Goal: Transaction & Acquisition: Book appointment/travel/reservation

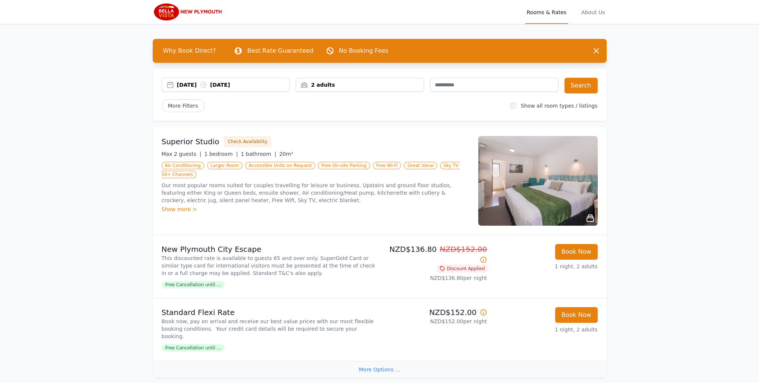
click at [181, 205] on div "Show more >" at bounding box center [316, 208] width 308 height 7
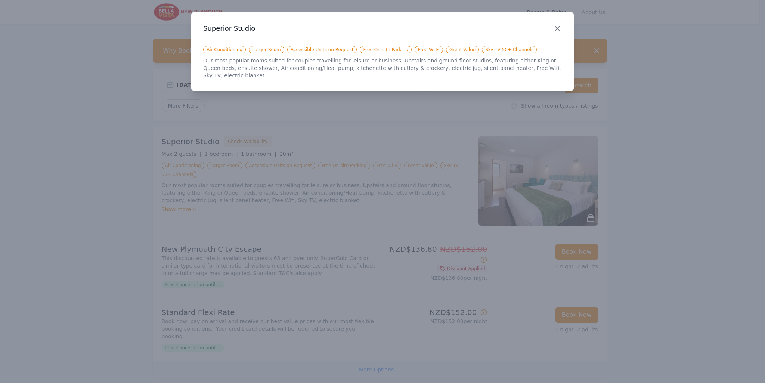
click at [559, 31] on icon "button" at bounding box center [557, 28] width 9 height 9
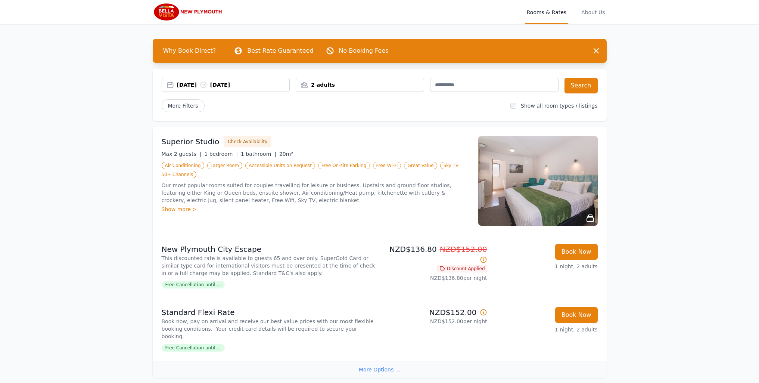
click at [527, 172] on img at bounding box center [537, 181] width 119 height 90
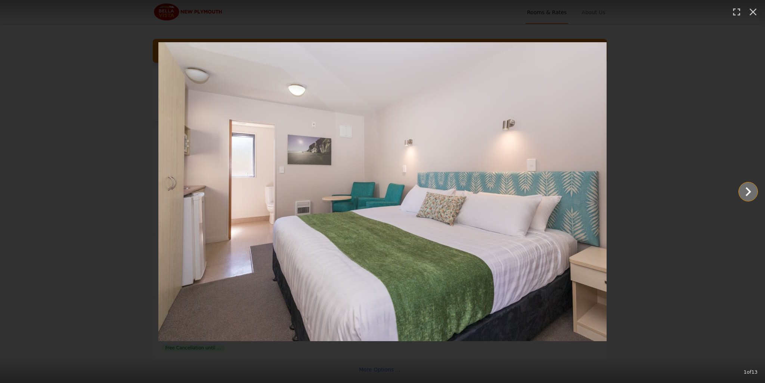
click at [745, 192] on icon "Show slide 2 of 13" at bounding box center [748, 192] width 18 height 18
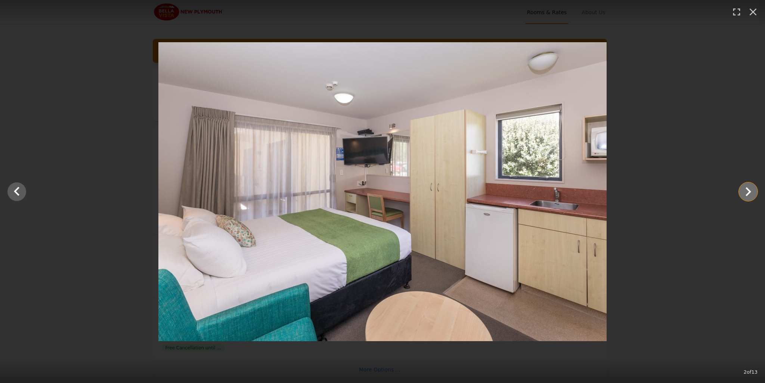
click at [748, 192] on icon "Show slide 3 of 13" at bounding box center [748, 192] width 18 height 18
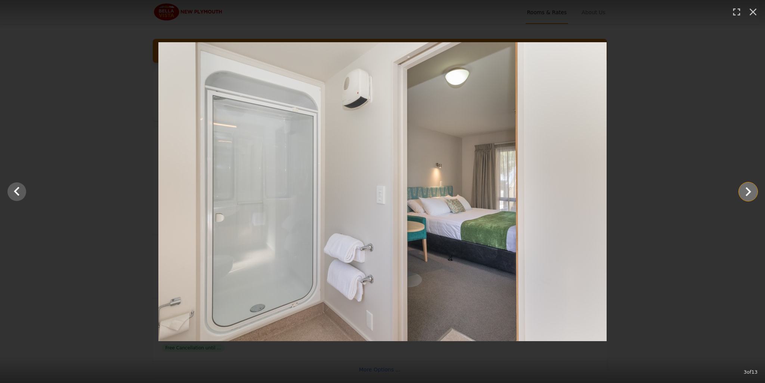
click at [748, 192] on icon "Show slide 4 of 13" at bounding box center [748, 192] width 18 height 18
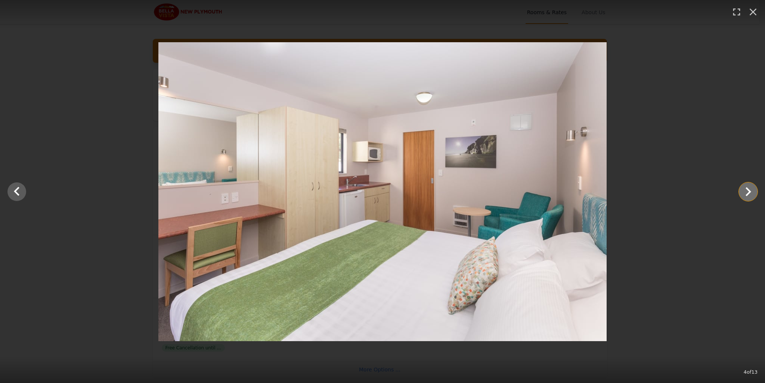
click at [748, 192] on icon "Show slide 5 of 13" at bounding box center [748, 192] width 18 height 18
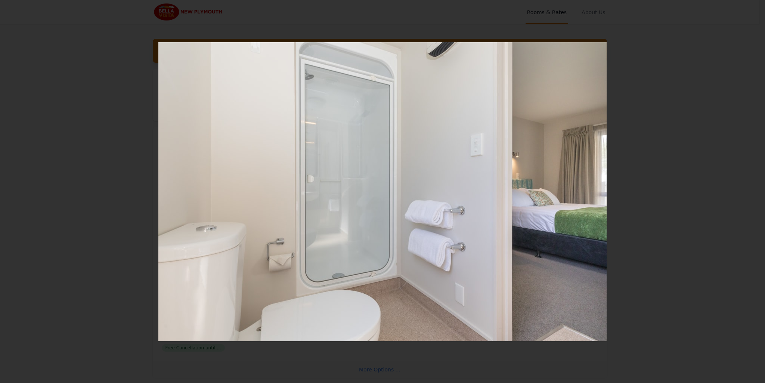
click at [748, 192] on icon "Show slide 6 of 13" at bounding box center [748, 192] width 18 height 18
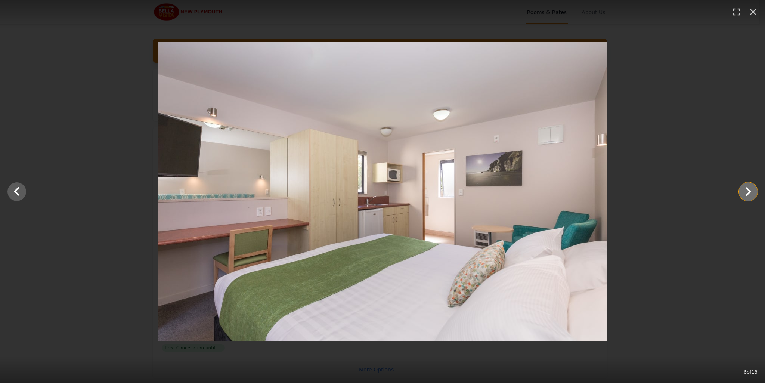
click at [751, 193] on icon "Show slide 7 of 13" at bounding box center [748, 192] width 18 height 18
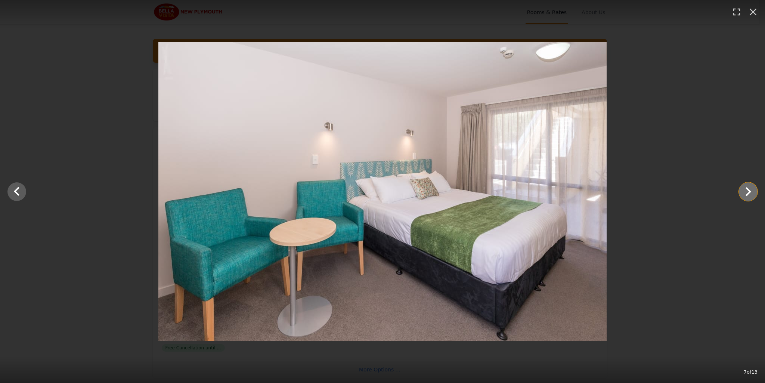
click at [751, 193] on icon "Show slide 8 of 13" at bounding box center [748, 192] width 18 height 18
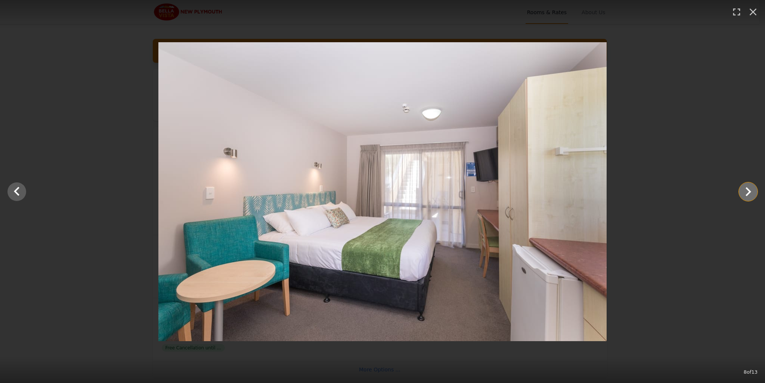
click at [751, 193] on icon "Show slide 9 of 13" at bounding box center [748, 192] width 18 height 18
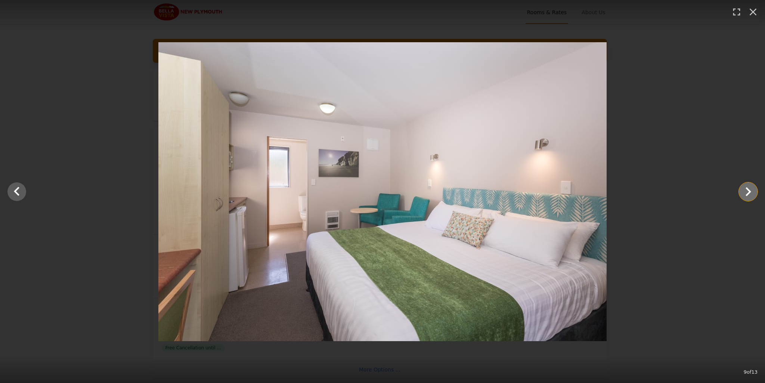
click at [751, 193] on icon "Show slide 10 of 13" at bounding box center [748, 192] width 18 height 18
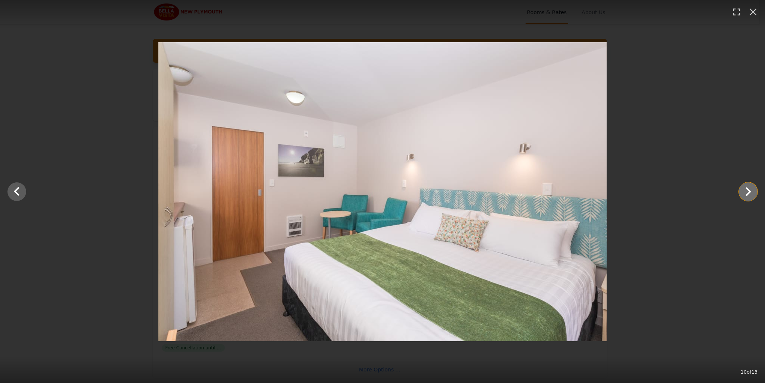
click at [751, 193] on icon "Show slide 11 of 13" at bounding box center [748, 192] width 18 height 18
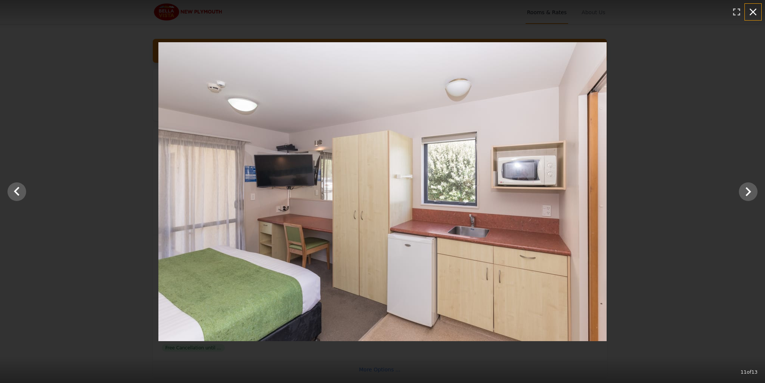
click at [755, 9] on icon "button" at bounding box center [753, 12] width 12 height 12
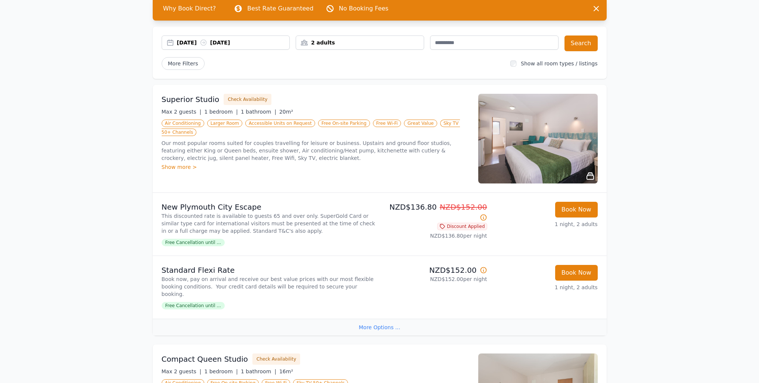
scroll to position [149, 0]
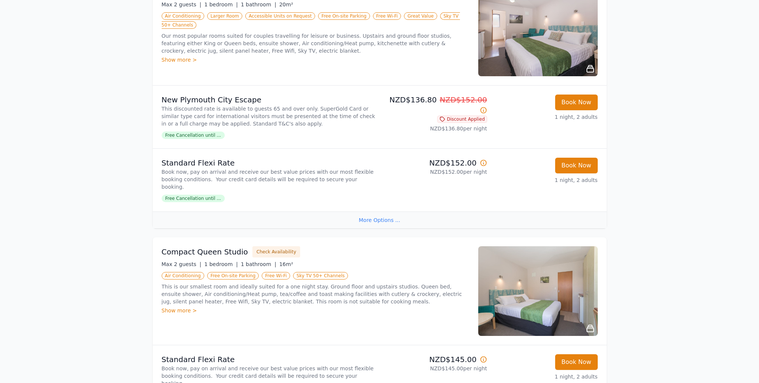
click at [372, 213] on div "More Options ..." at bounding box center [380, 219] width 454 height 17
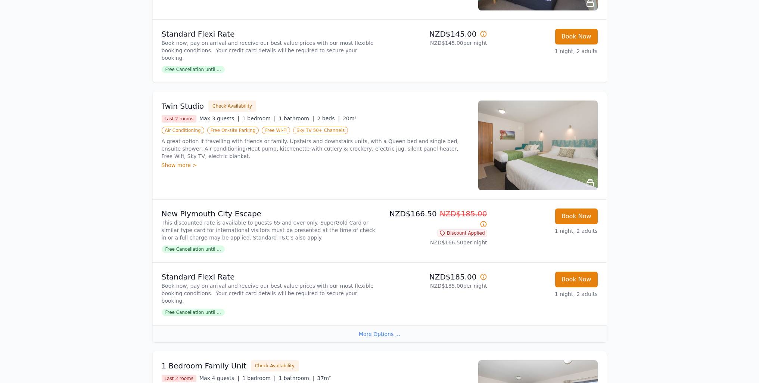
scroll to position [560, 0]
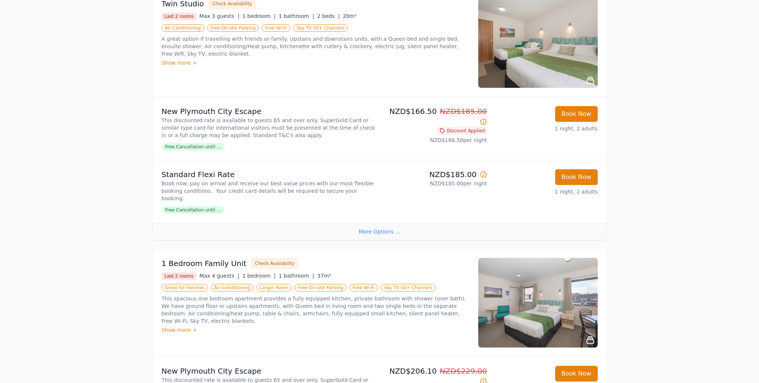
click at [373, 223] on div "More Options ..." at bounding box center [380, 231] width 454 height 17
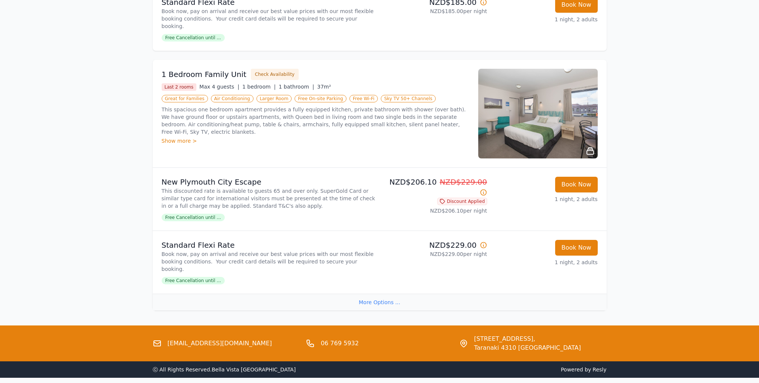
scroll to position [733, 0]
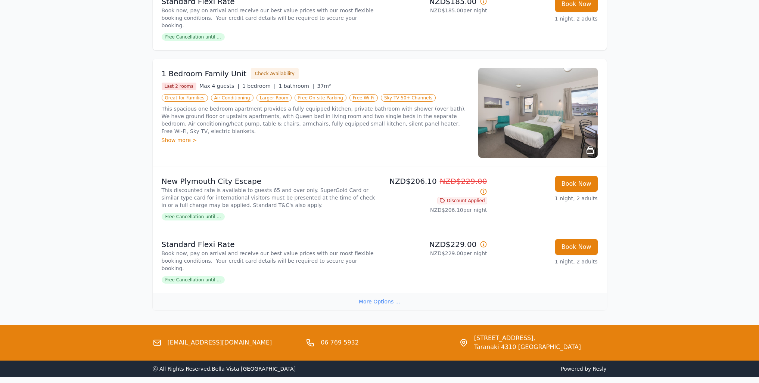
click at [390, 293] on div "More Options ..." at bounding box center [380, 301] width 454 height 17
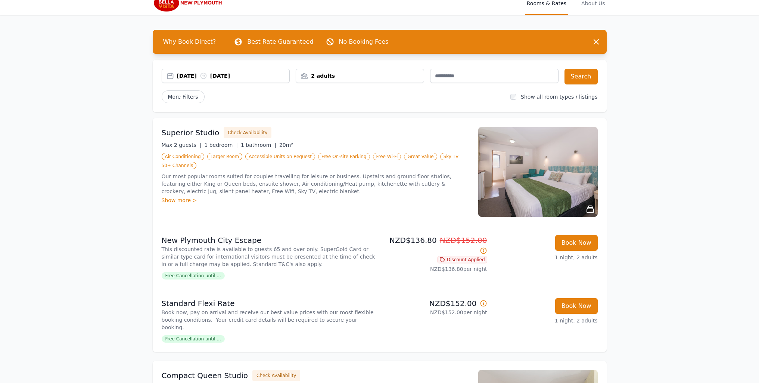
scroll to position [0, 0]
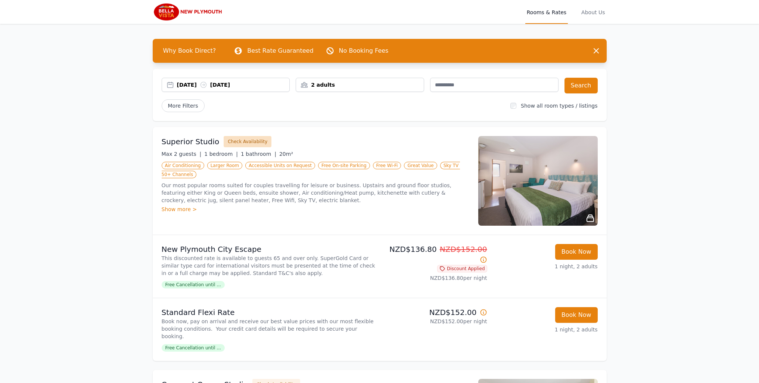
click at [241, 140] on button "Check Availability" at bounding box center [248, 141] width 48 height 11
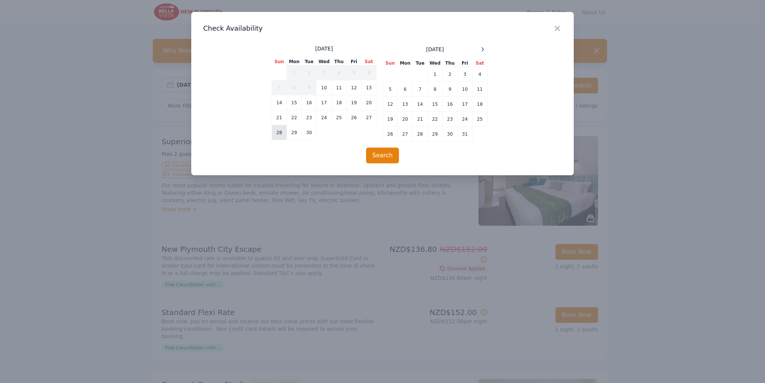
click at [279, 133] on td "28" at bounding box center [279, 132] width 15 height 15
click at [294, 133] on td "29" at bounding box center [294, 132] width 15 height 15
click at [386, 153] on button "Search" at bounding box center [382, 155] width 33 height 16
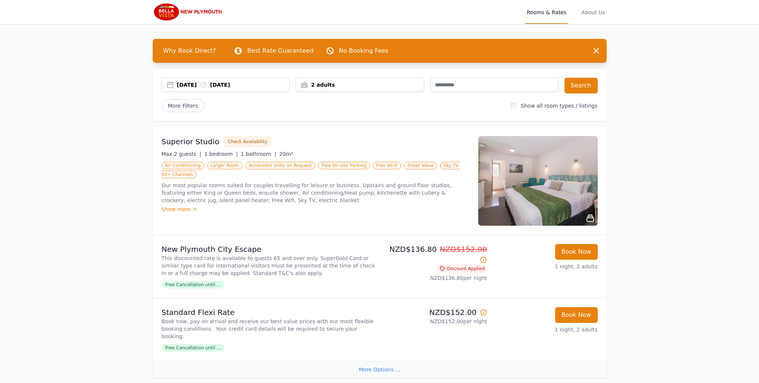
click at [361, 87] on div "2 adults" at bounding box center [360, 84] width 128 height 7
click at [351, 113] on icon at bounding box center [352, 113] width 4 height 4
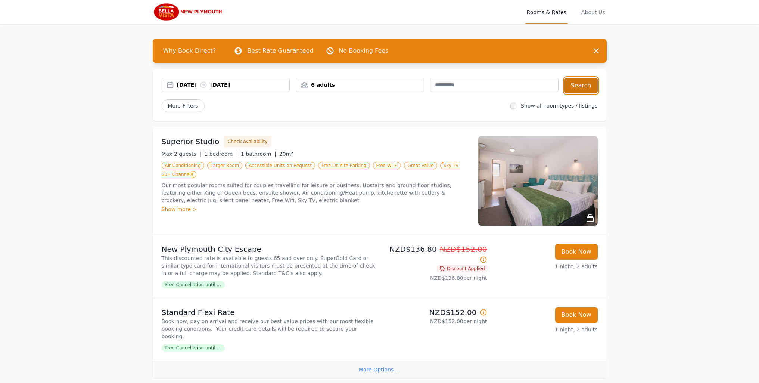
click at [576, 86] on button "Search" at bounding box center [581, 86] width 33 height 16
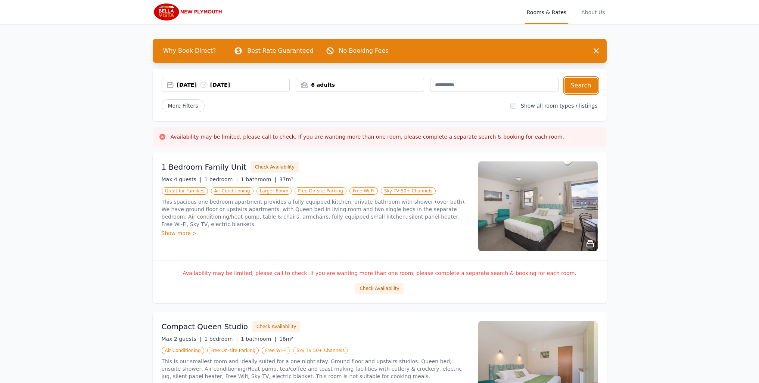
click at [357, 83] on div "6 adults" at bounding box center [360, 84] width 128 height 7
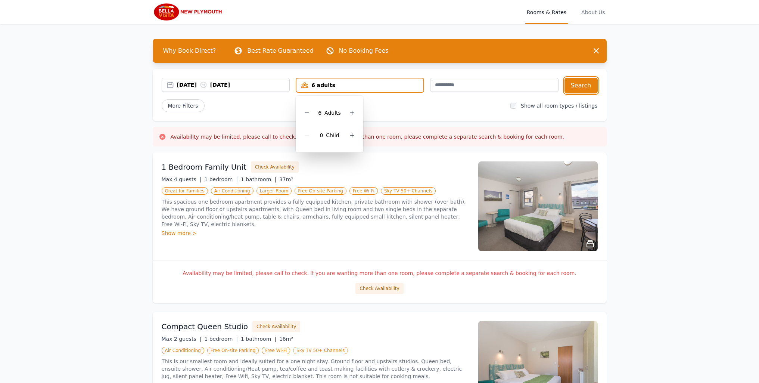
click at [336, 84] on div "6 adults" at bounding box center [359, 84] width 127 height 7
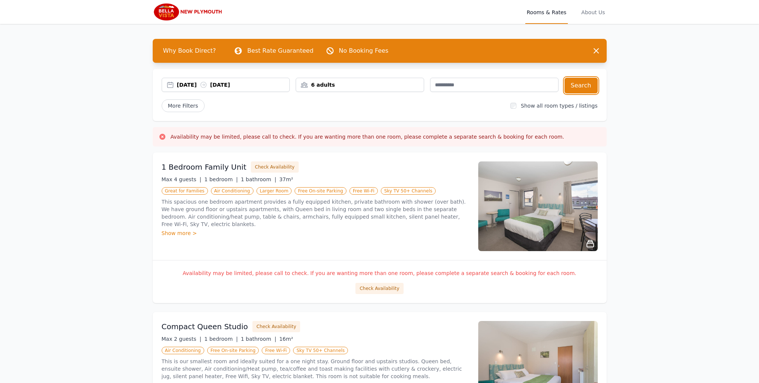
click at [336, 84] on div "6 adults" at bounding box center [360, 84] width 128 height 7
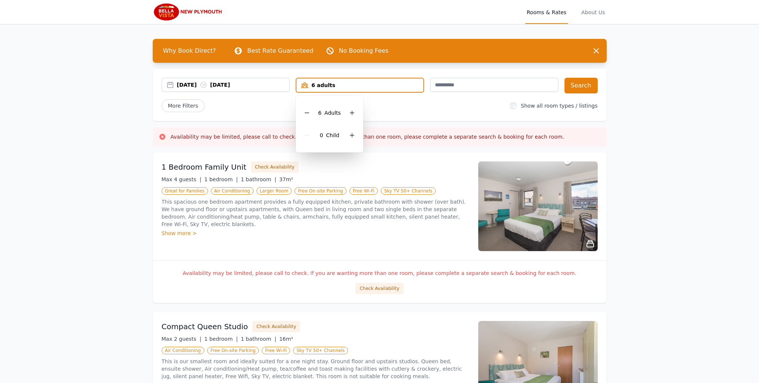
click at [313, 115] on div "6 Adult s" at bounding box center [330, 113] width 56 height 22
click at [309, 113] on icon at bounding box center [307, 113] width 4 height 0
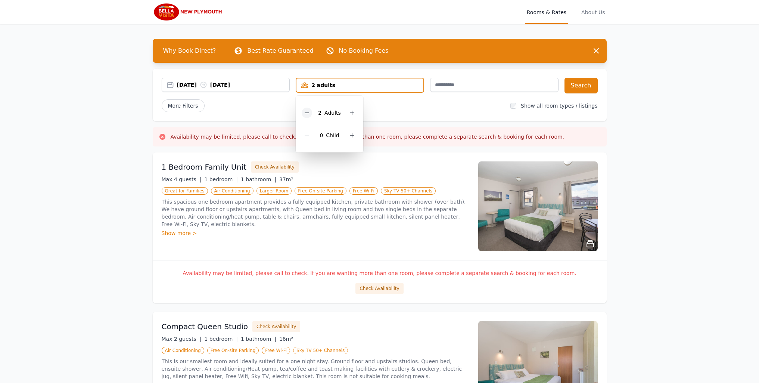
click at [309, 113] on icon at bounding box center [307, 113] width 4 height 0
click at [352, 110] on div at bounding box center [349, 113] width 10 height 10
click at [585, 84] on button "Search" at bounding box center [581, 86] width 33 height 16
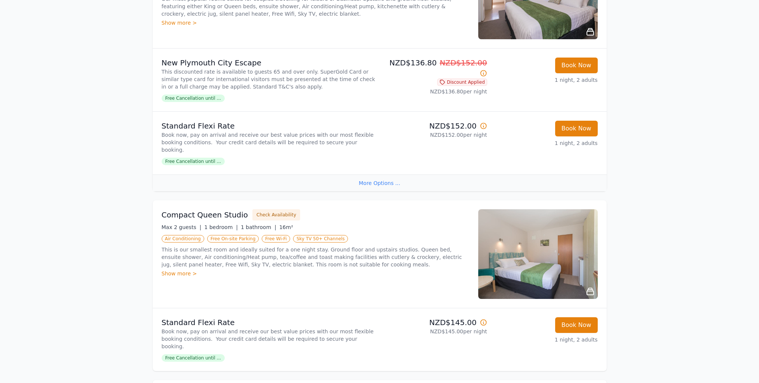
scroll to position [187, 0]
click at [376, 176] on div "More Options ..." at bounding box center [380, 182] width 454 height 17
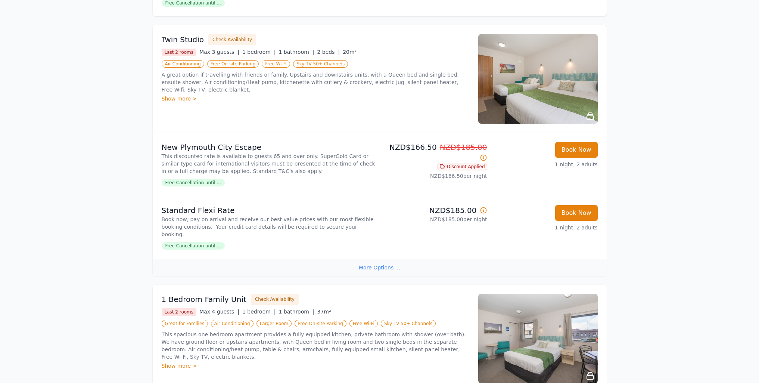
scroll to position [597, 0]
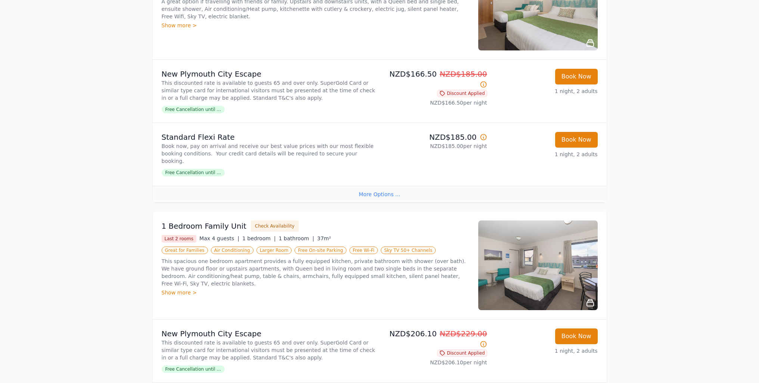
click at [382, 186] on div "More Options ..." at bounding box center [380, 194] width 454 height 17
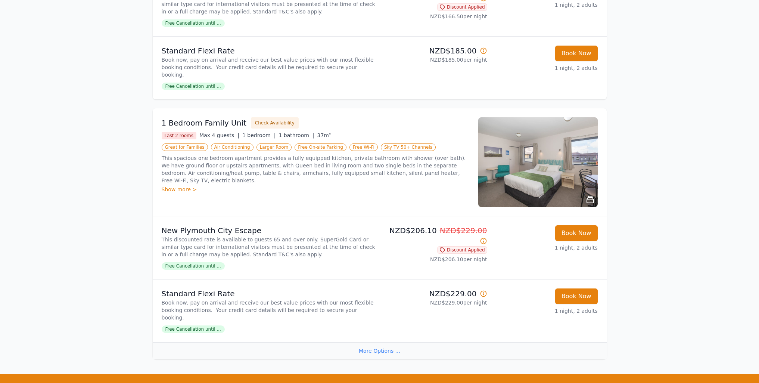
scroll to position [709, 0]
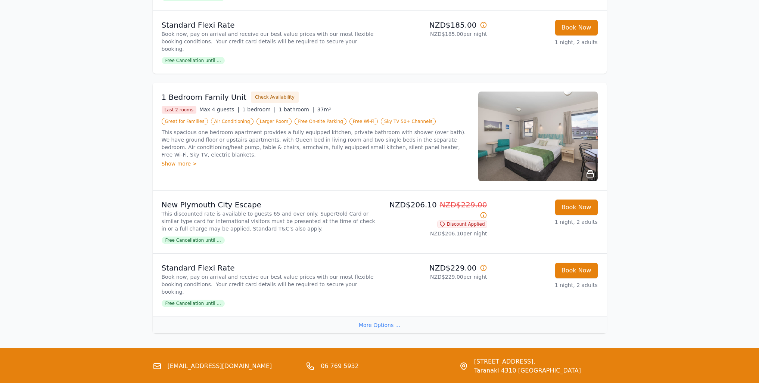
click at [540, 119] on img at bounding box center [537, 136] width 119 height 90
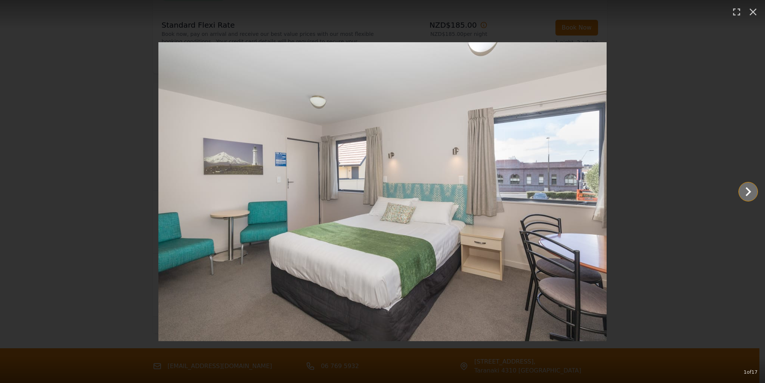
click at [745, 193] on icon "Show slide 2 of 17" at bounding box center [748, 192] width 18 height 18
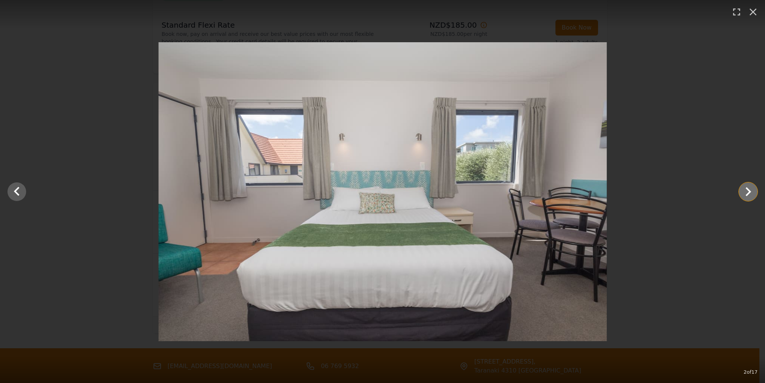
click at [749, 192] on icon "Show slide 3 of 17" at bounding box center [748, 191] width 6 height 9
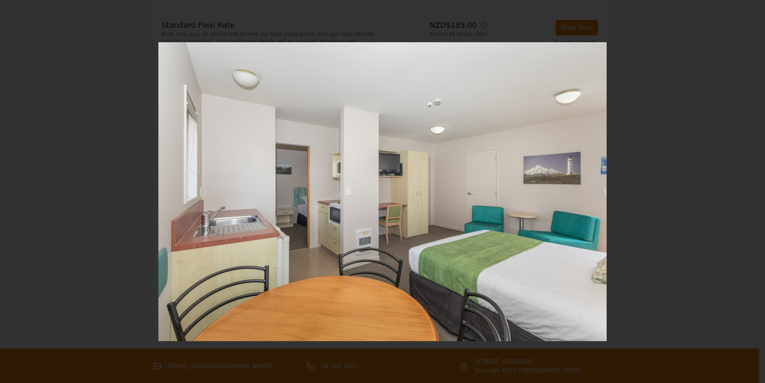
click at [749, 192] on icon "Show slide 4 of 17" at bounding box center [748, 191] width 6 height 9
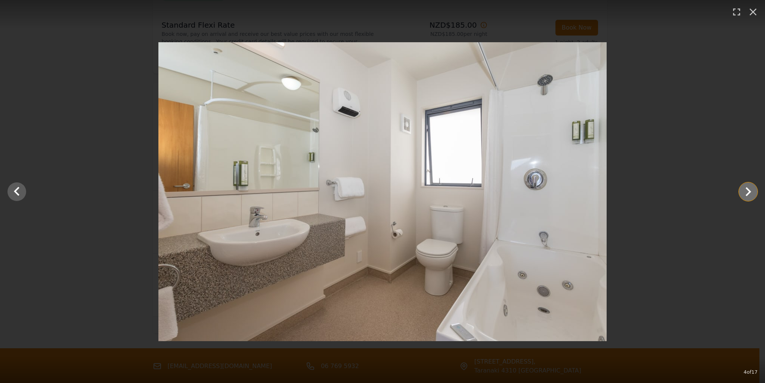
click at [749, 192] on icon "Show slide 5 of 17" at bounding box center [748, 191] width 6 height 9
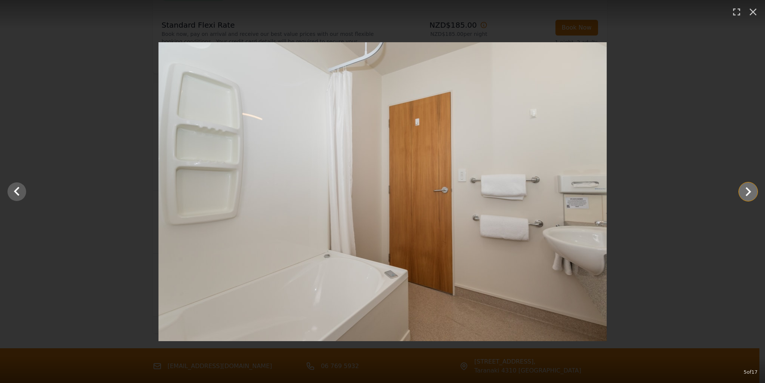
click at [749, 192] on icon "Show slide 6 of 17" at bounding box center [748, 191] width 6 height 9
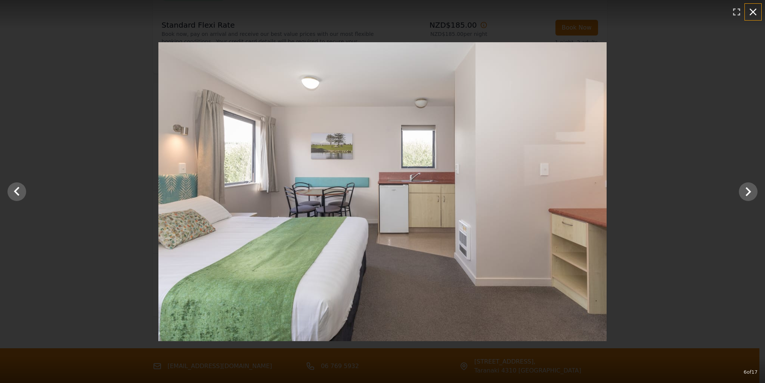
click at [752, 12] on icon "button" at bounding box center [752, 12] width 7 height 7
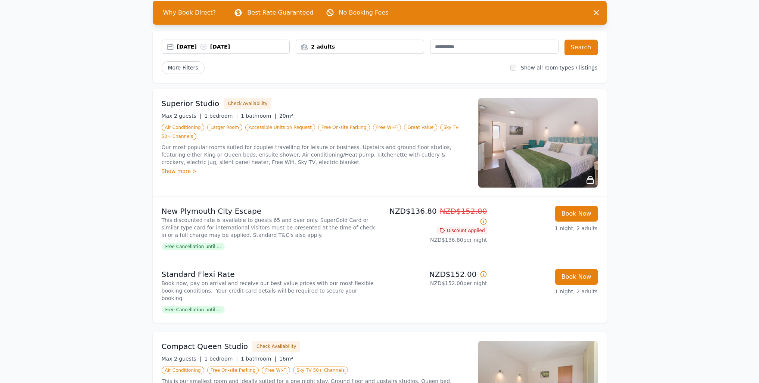
scroll to position [37, 0]
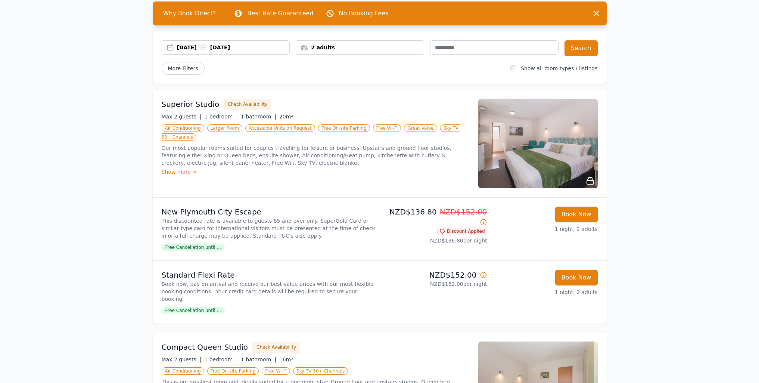
click at [546, 143] on img at bounding box center [537, 144] width 119 height 90
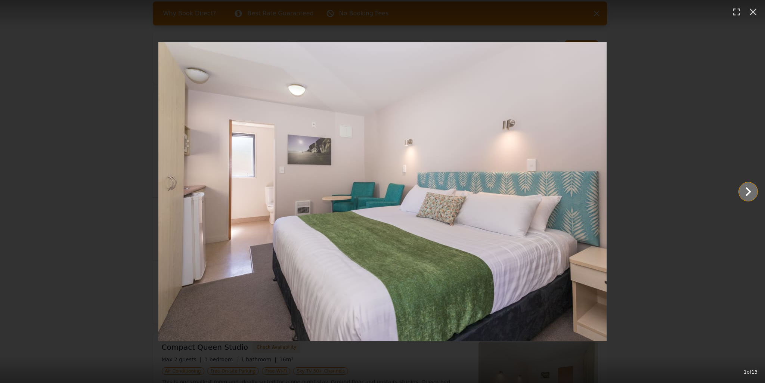
click at [745, 190] on icon "Show slide 2 of 13" at bounding box center [748, 192] width 18 height 18
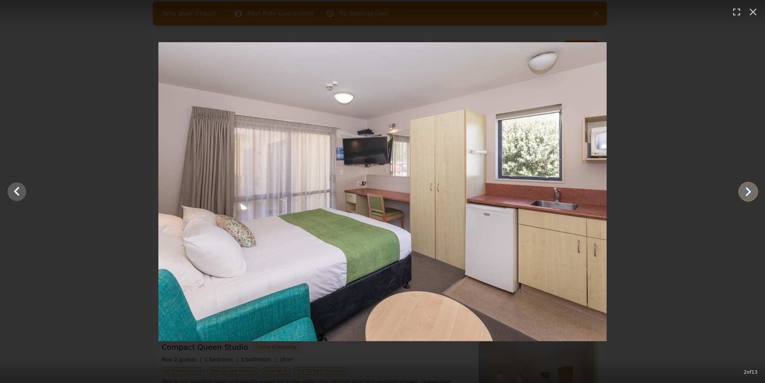
click at [751, 191] on icon "Show slide 3 of 13" at bounding box center [748, 192] width 18 height 18
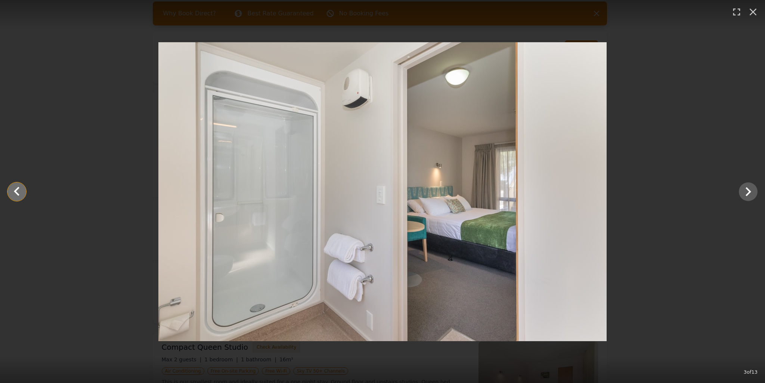
click at [8, 192] on icon "Show slide 2 of 13" at bounding box center [17, 192] width 18 height 18
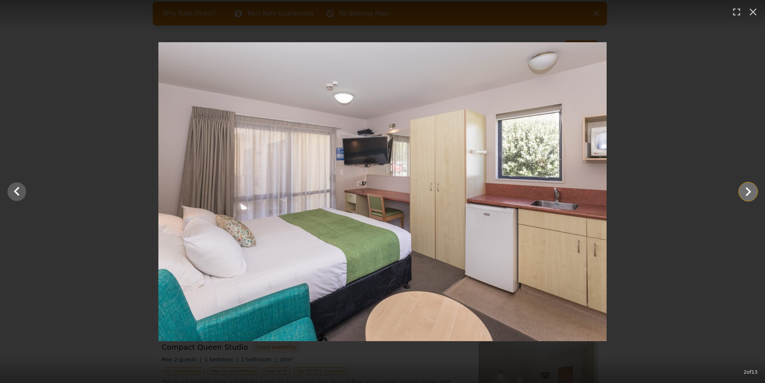
click at [746, 193] on icon "Show slide 3 of 13" at bounding box center [748, 192] width 18 height 18
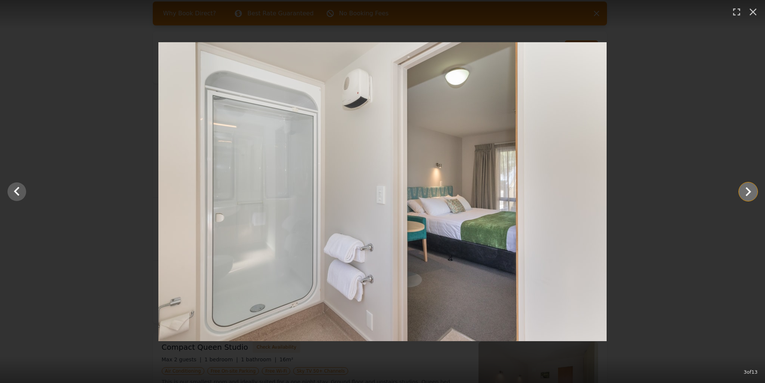
click at [746, 193] on icon "Show slide 4 of 13" at bounding box center [748, 192] width 18 height 18
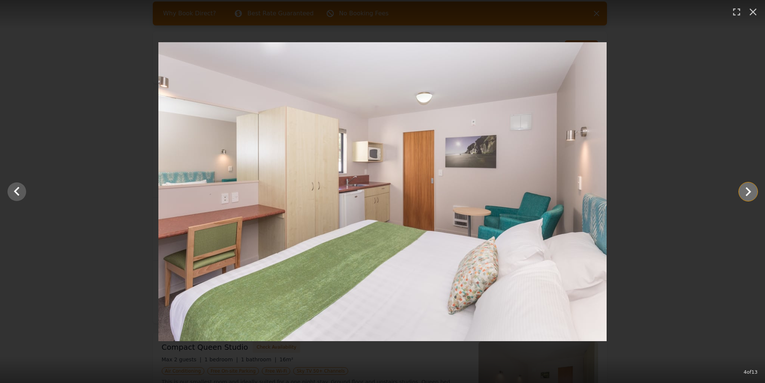
click at [749, 193] on icon "Show slide 5 of 13" at bounding box center [748, 191] width 6 height 9
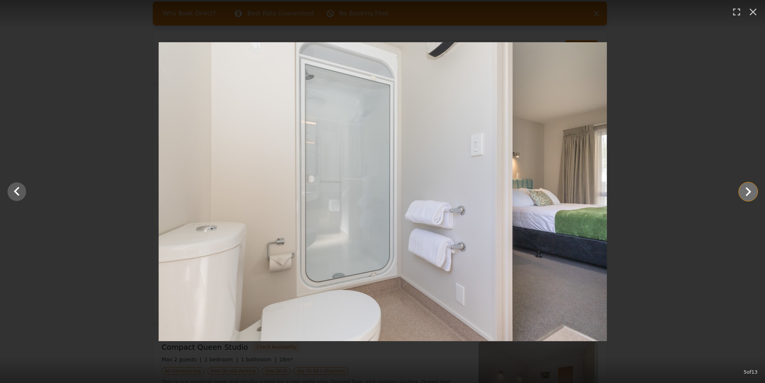
click at [749, 193] on icon "Show slide 6 of 13" at bounding box center [748, 191] width 6 height 9
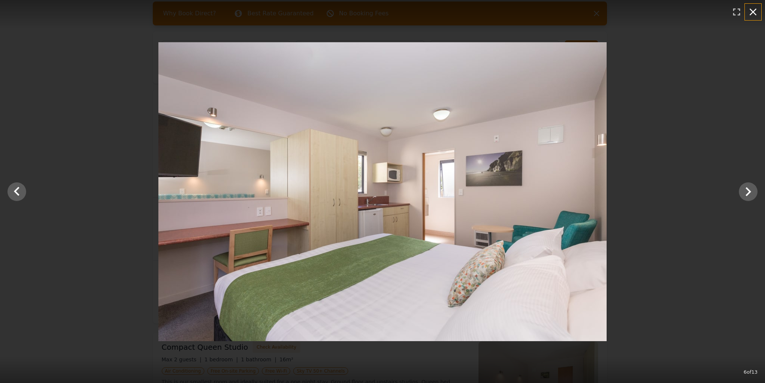
click at [750, 10] on icon "button" at bounding box center [753, 12] width 12 height 12
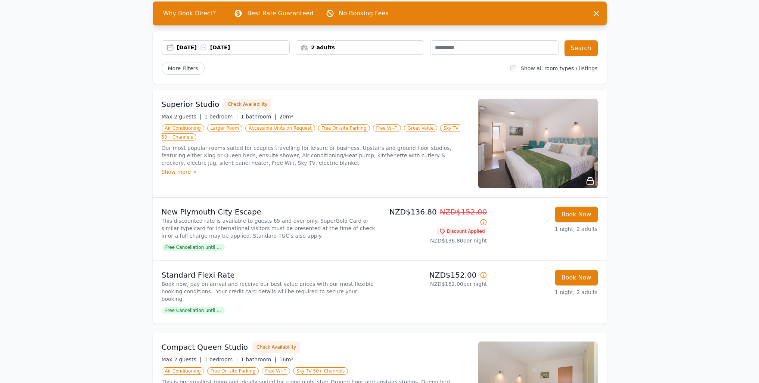
click at [537, 145] on img at bounding box center [537, 144] width 119 height 90
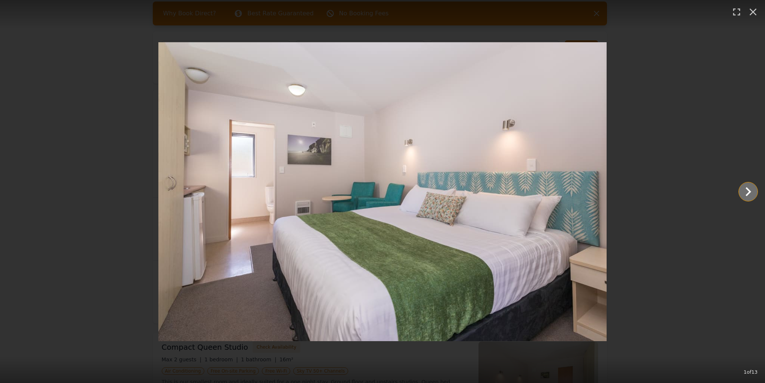
click at [746, 191] on icon "Show slide 2 of 13" at bounding box center [748, 192] width 18 height 18
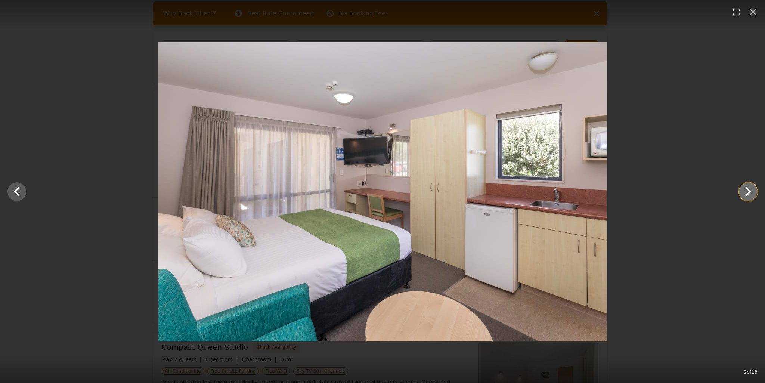
click at [746, 191] on icon "Show slide 3 of 13" at bounding box center [748, 192] width 18 height 18
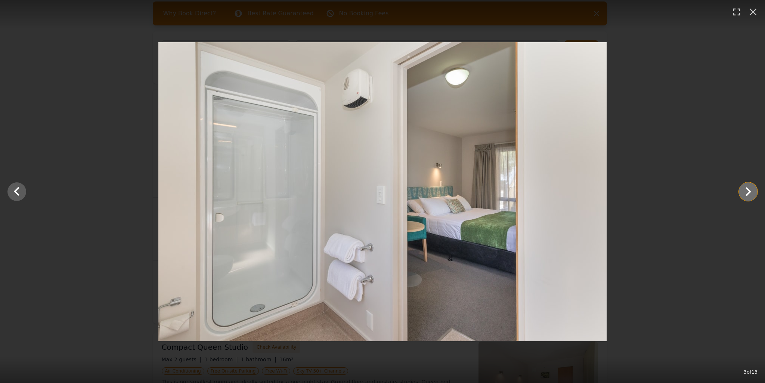
click at [746, 191] on icon "Show slide 4 of 13" at bounding box center [748, 192] width 18 height 18
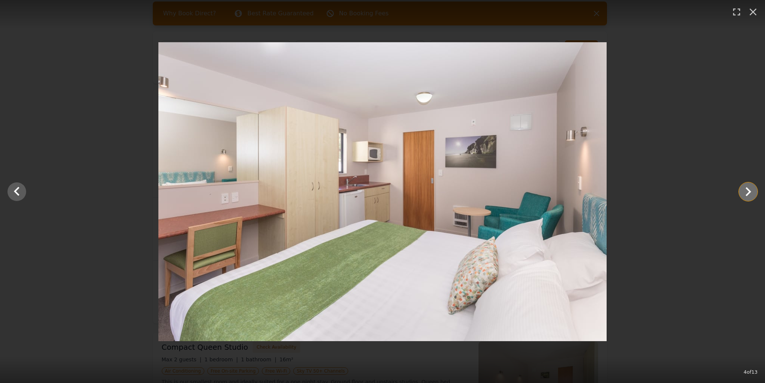
click at [746, 191] on icon "Show slide 5 of 13" at bounding box center [748, 192] width 18 height 18
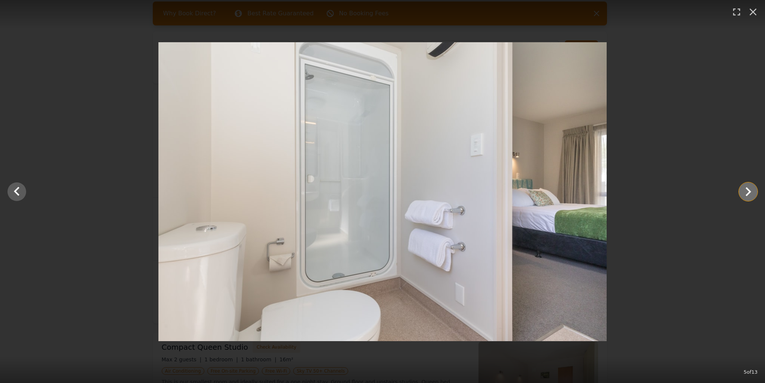
click at [746, 191] on icon "Show slide 6 of 13" at bounding box center [748, 192] width 18 height 18
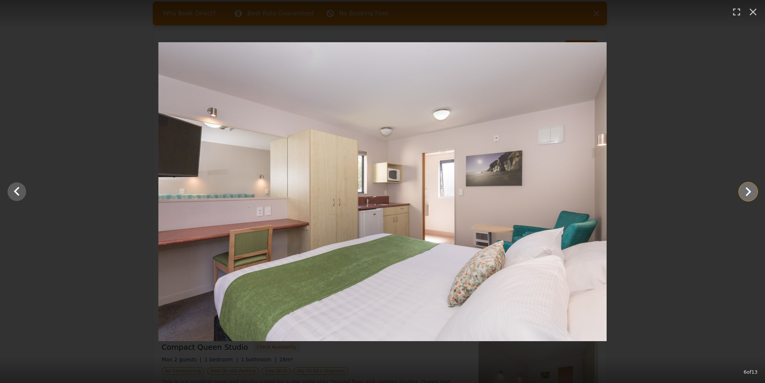
click at [746, 191] on icon "Show slide 7 of 13" at bounding box center [748, 192] width 18 height 18
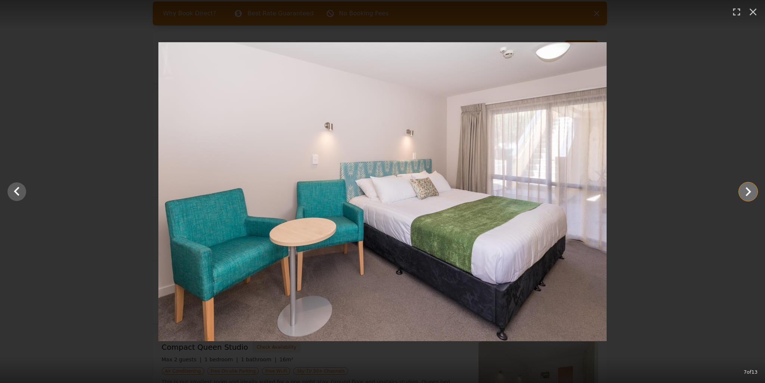
click at [746, 192] on icon "Show slide 8 of 13" at bounding box center [748, 192] width 18 height 18
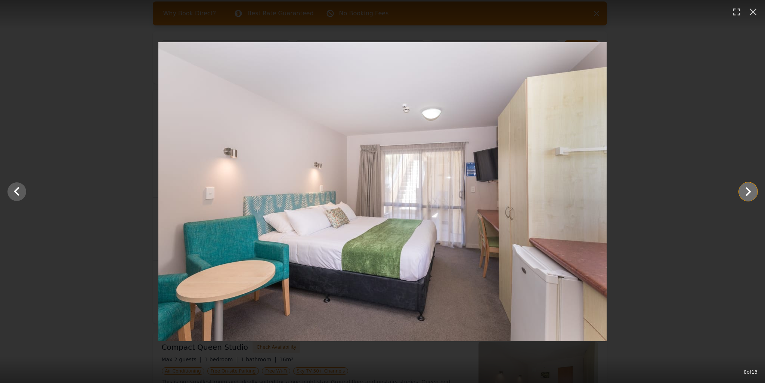
click at [746, 192] on icon "Show slide 9 of 13" at bounding box center [748, 192] width 18 height 18
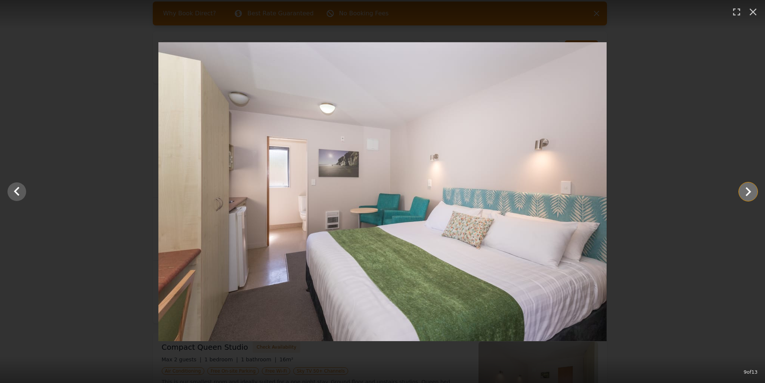
click at [746, 192] on icon "Show slide 10 of 13" at bounding box center [748, 192] width 18 height 18
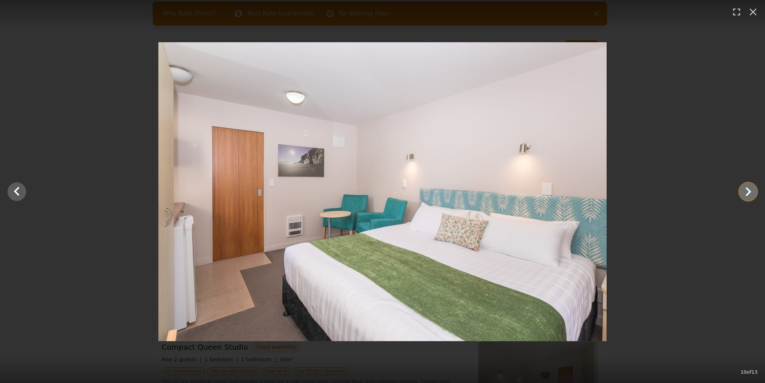
click at [746, 192] on icon "Show slide 11 of 13" at bounding box center [748, 192] width 18 height 18
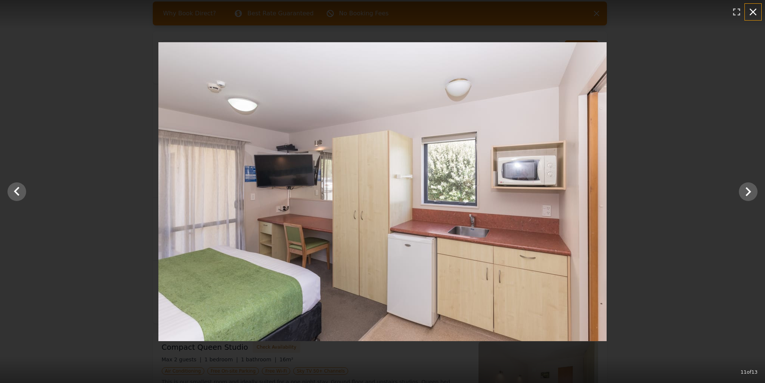
click at [757, 8] on icon "button" at bounding box center [753, 12] width 12 height 12
